Goal: Information Seeking & Learning: Learn about a topic

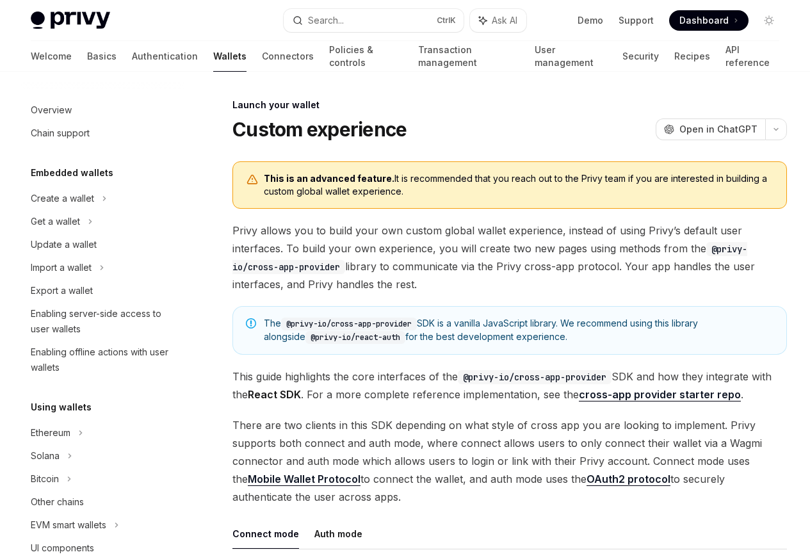
scroll to position [587, 0]
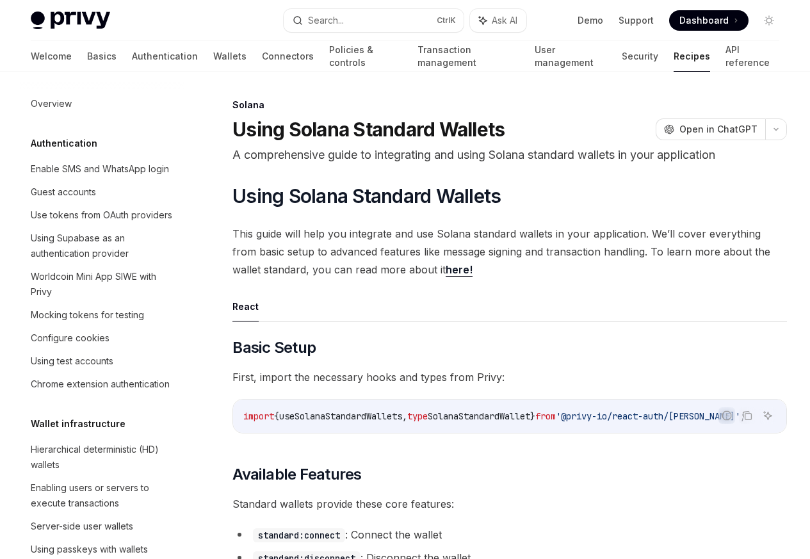
scroll to position [2059, 0]
